Goal: Navigation & Orientation: Find specific page/section

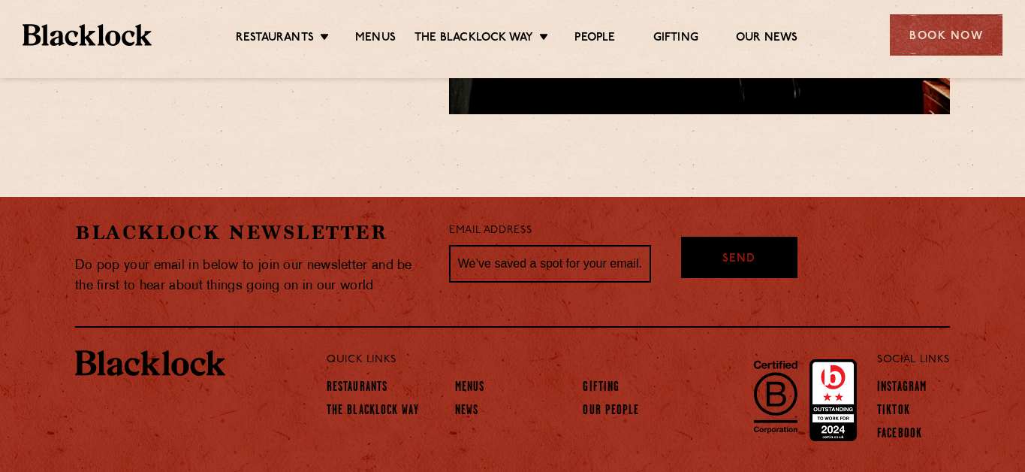
scroll to position [1930, 0]
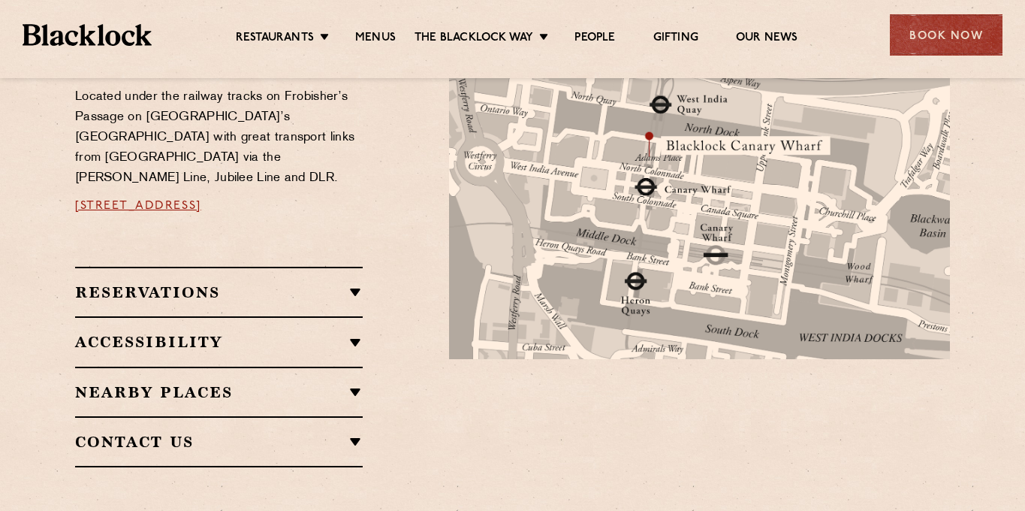
scroll to position [920, 0]
